Goal: Use online tool/utility: Utilize a website feature to perform a specific function

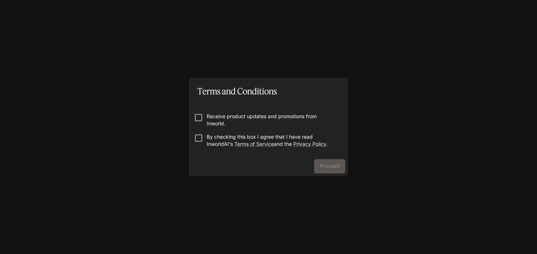
click at [213, 116] on p "Receive product updates and promotions from Inworld." at bounding box center [271, 120] width 129 height 14
click at [331, 165] on button "Proceed" at bounding box center [329, 166] width 31 height 14
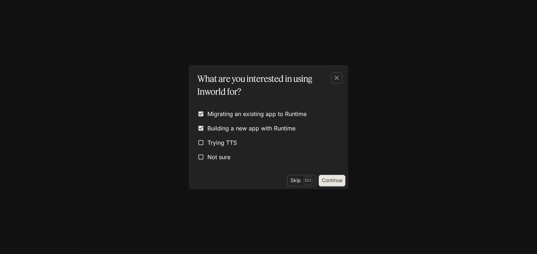
click at [201, 150] on div "Migrating an existing app to Runtime Building a new app with Runtime Trying TTS…" at bounding box center [269, 135] width 148 height 56
click at [335, 179] on button "Continue" at bounding box center [332, 181] width 27 height 12
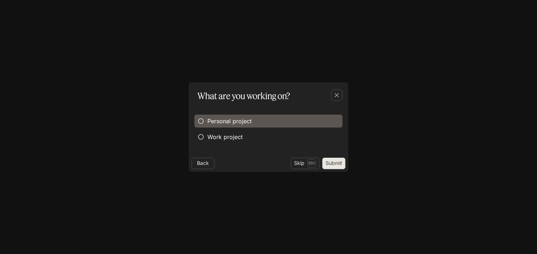
click at [208, 120] on span "Personal project" at bounding box center [229, 121] width 44 height 9
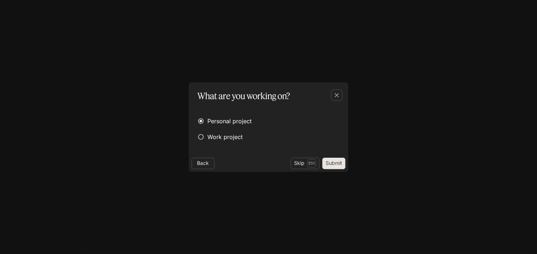
click at [329, 164] on button "Submit" at bounding box center [333, 164] width 23 height 12
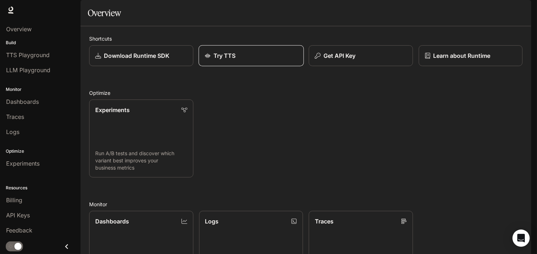
click at [253, 60] on div "Try TTS" at bounding box center [251, 55] width 93 height 9
drag, startPoint x: 450, startPoint y: 120, endPoint x: 465, endPoint y: 5, distance: 116.1
click at [450, 120] on div "Experiments Run A/B tests and discover which variant best improves your busines…" at bounding box center [302, 136] width 439 height 84
